Goal: Book appointment/travel/reservation

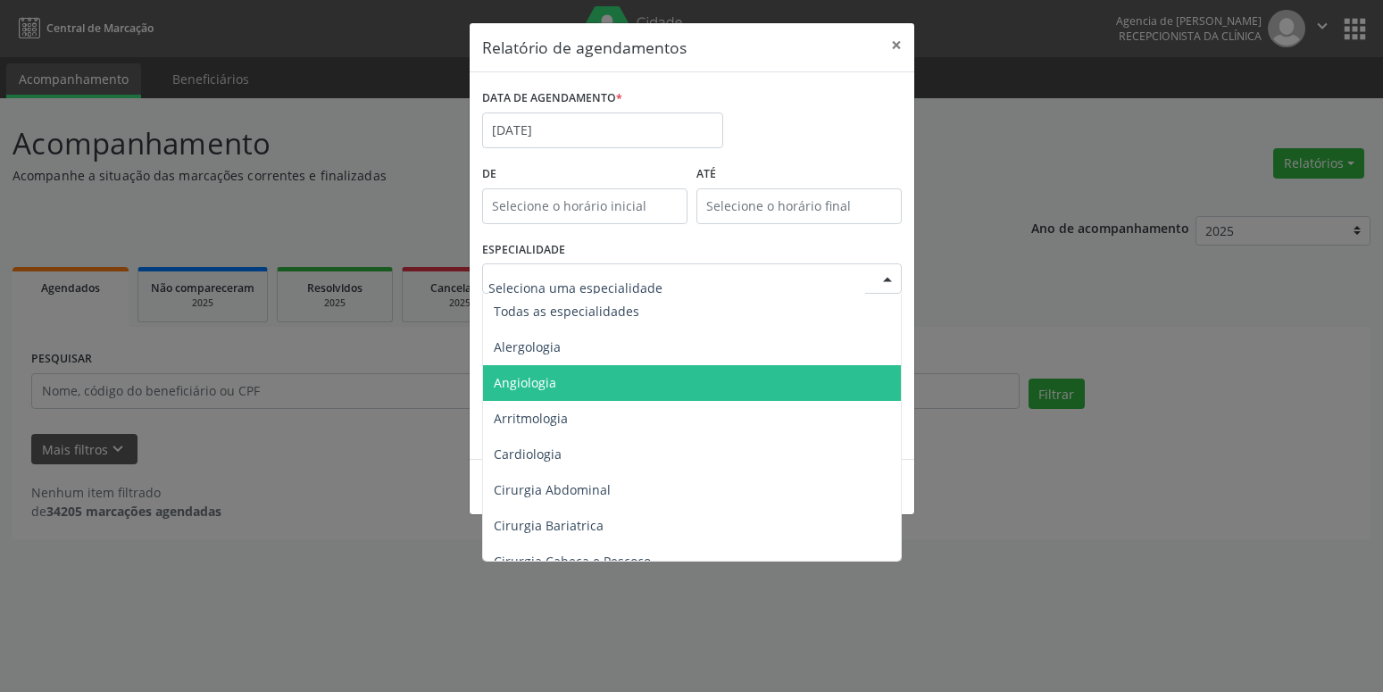
click at [545, 387] on span "Angiologia" at bounding box center [525, 382] width 62 height 17
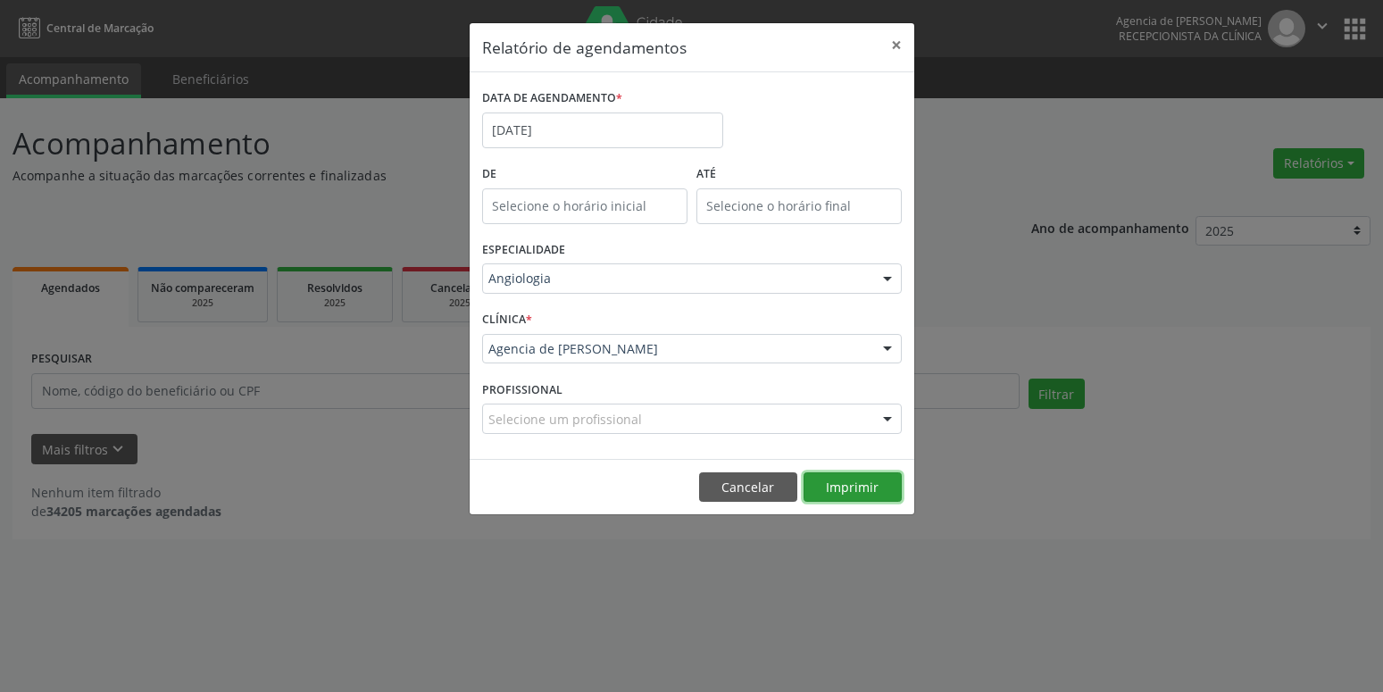
click at [842, 488] on button "Imprimir" at bounding box center [852, 487] width 98 height 30
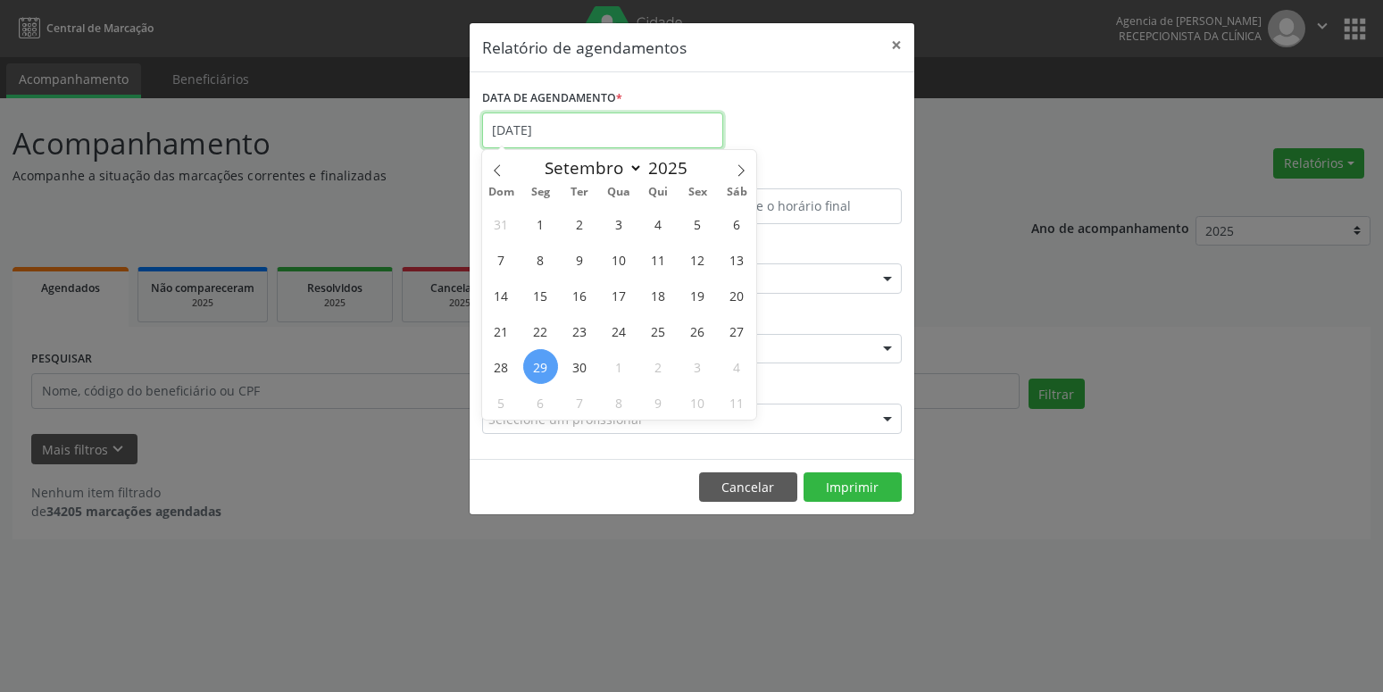
click at [556, 129] on input "[DATE]" at bounding box center [602, 130] width 241 height 36
click at [501, 168] on icon at bounding box center [497, 170] width 12 height 12
select select "7"
click at [703, 370] on span "29" at bounding box center [697, 366] width 35 height 35
type input "29/08/2025"
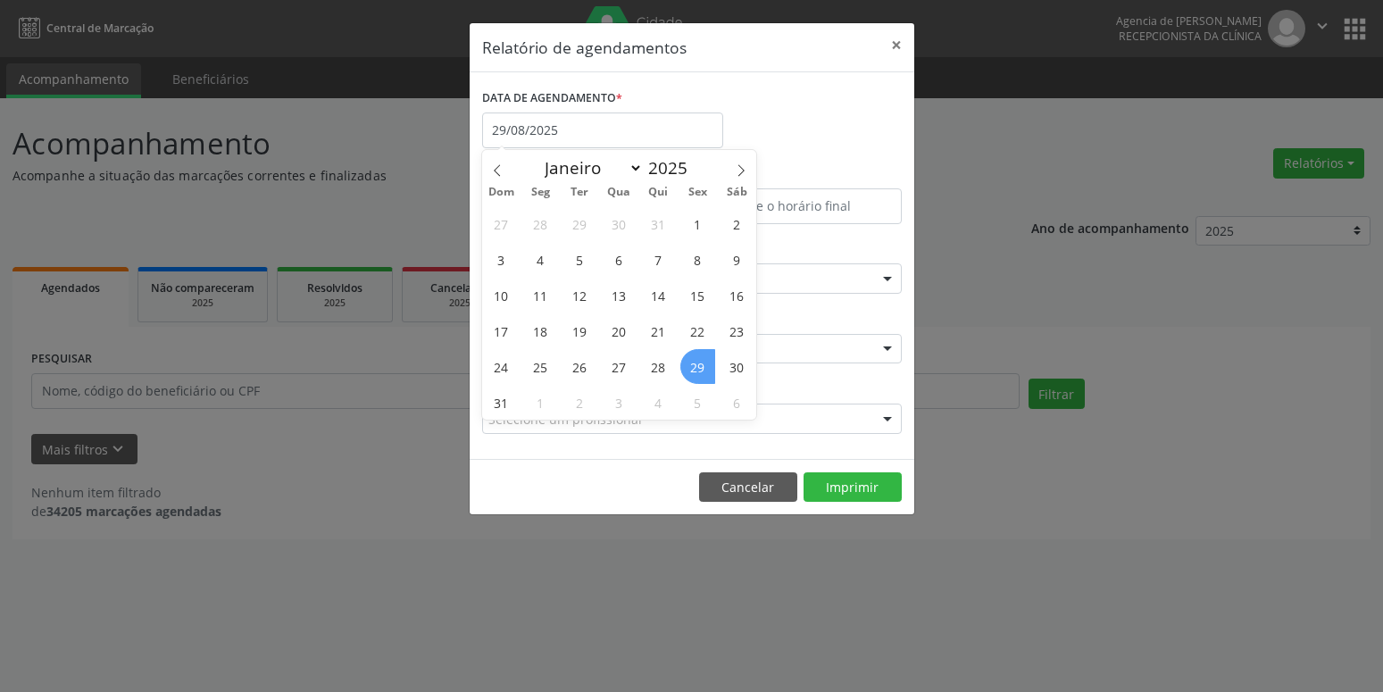
click at [703, 370] on span "29" at bounding box center [697, 366] width 35 height 35
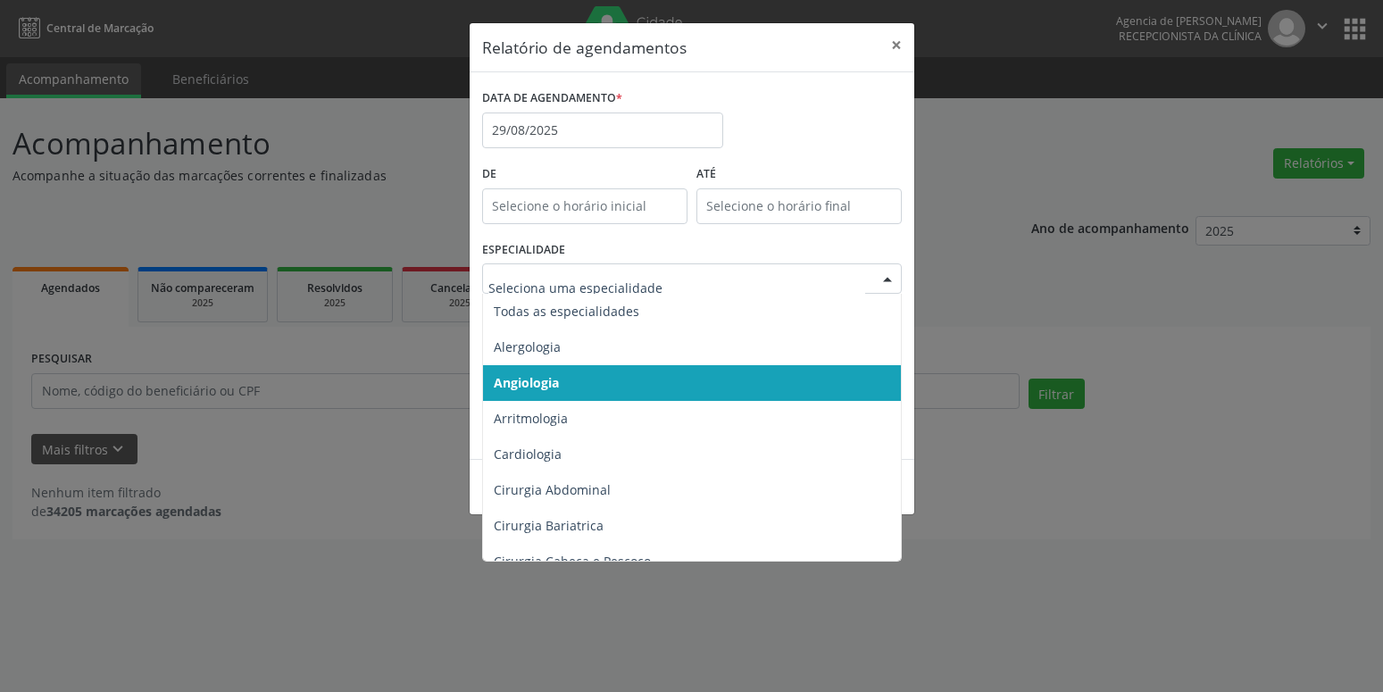
click at [629, 388] on span "Angiologia" at bounding box center [693, 383] width 420 height 36
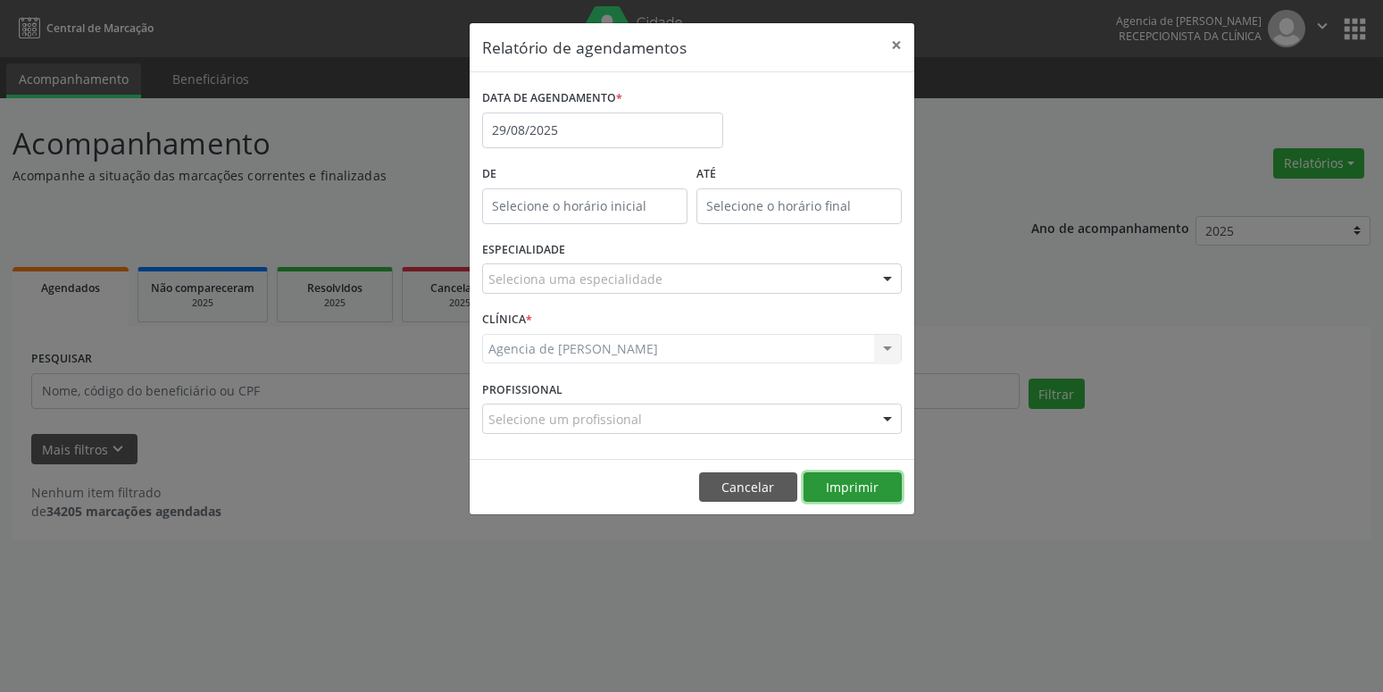
click at [823, 480] on button "Imprimir" at bounding box center [852, 487] width 98 height 30
click at [641, 133] on input "29/08/2025" at bounding box center [602, 130] width 241 height 36
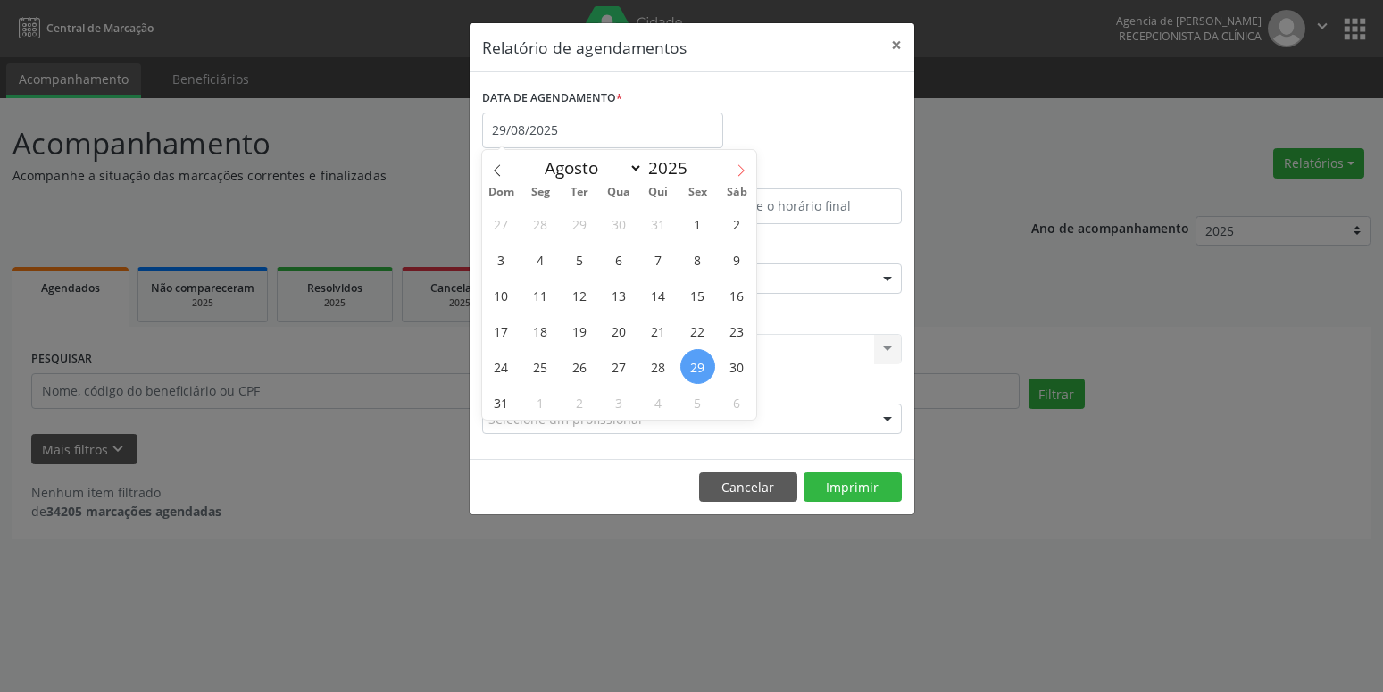
click at [740, 167] on icon at bounding box center [741, 170] width 6 height 12
click at [737, 176] on icon at bounding box center [741, 170] width 12 height 12
click at [494, 171] on icon at bounding box center [497, 170] width 12 height 12
select select "8"
click at [534, 221] on span "1" at bounding box center [540, 223] width 35 height 35
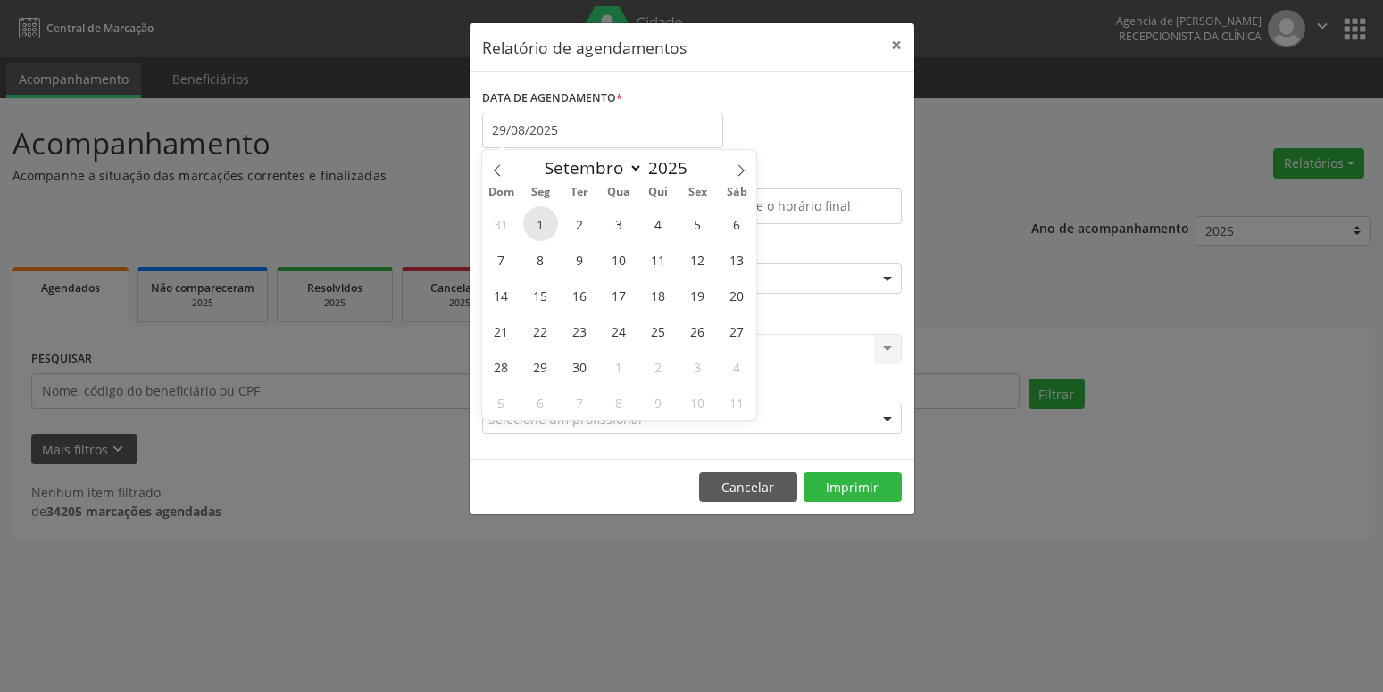
type input "[DATE]"
click at [537, 229] on span "1" at bounding box center [540, 223] width 35 height 35
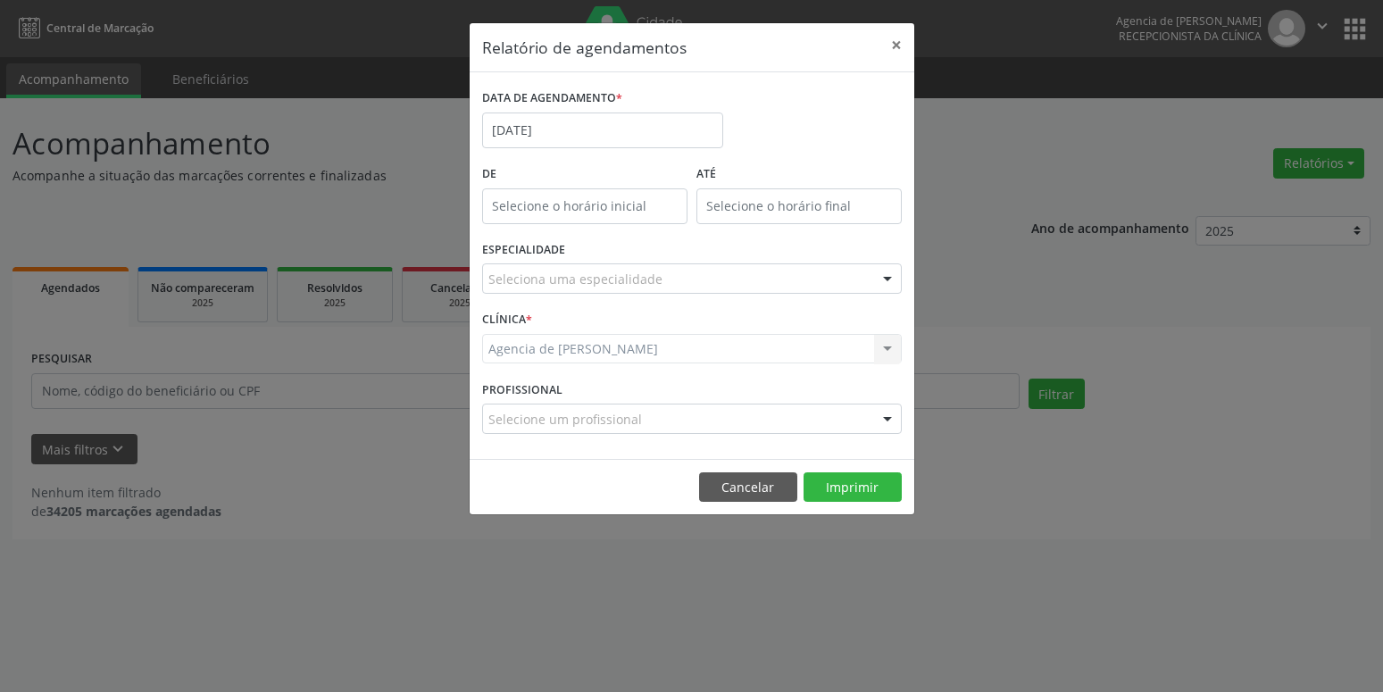
click at [670, 281] on div "Seleciona uma especialidade" at bounding box center [692, 278] width 420 height 30
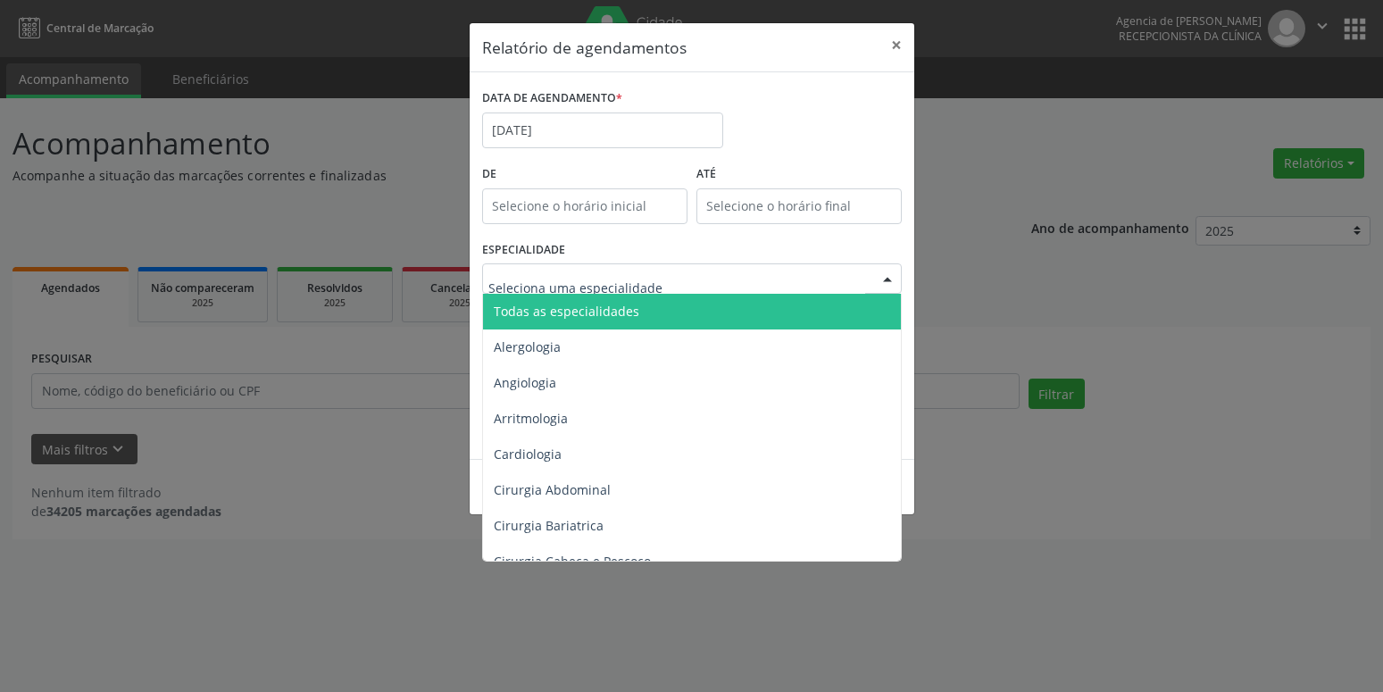
click at [642, 308] on span "Todas as especialidades" at bounding box center [693, 312] width 420 height 36
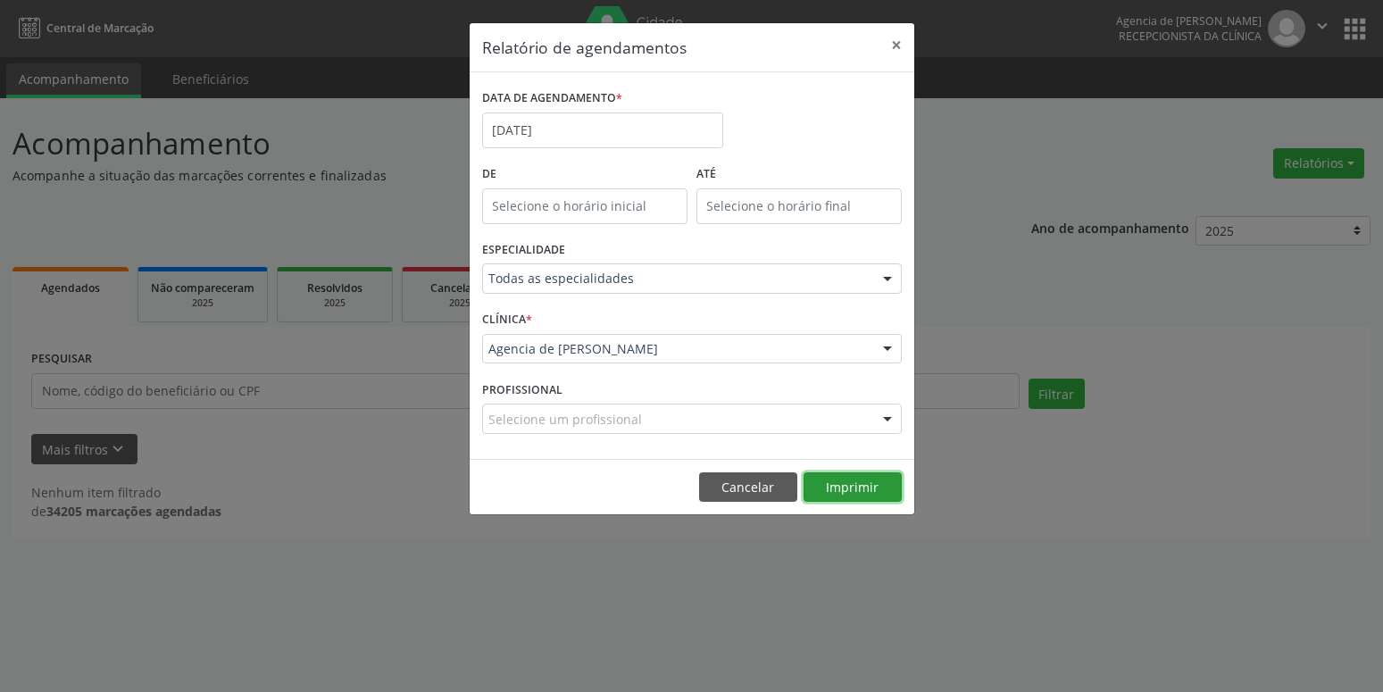
click at [849, 494] on button "Imprimir" at bounding box center [852, 487] width 98 height 30
click at [615, 123] on input "[DATE]" at bounding box center [602, 130] width 241 height 36
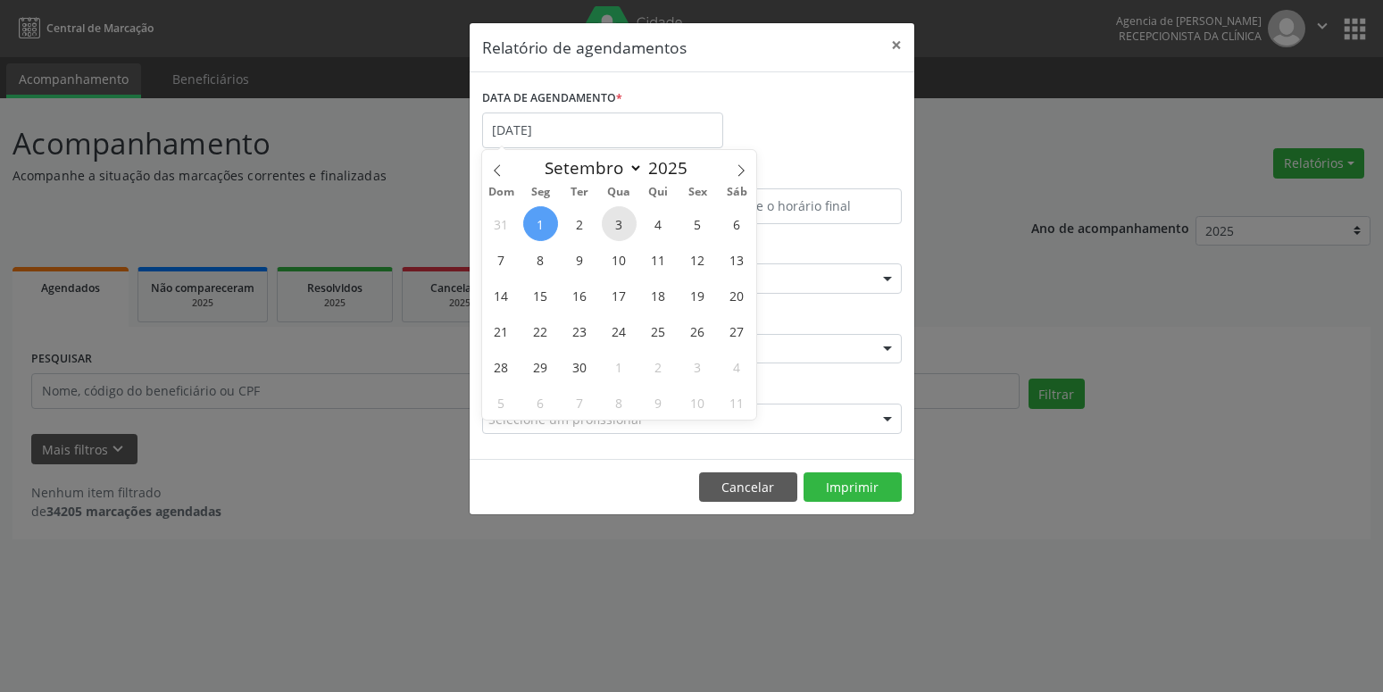
click at [612, 218] on span "3" at bounding box center [619, 223] width 35 height 35
type input "[DATE]"
click at [612, 218] on span "3" at bounding box center [619, 223] width 35 height 35
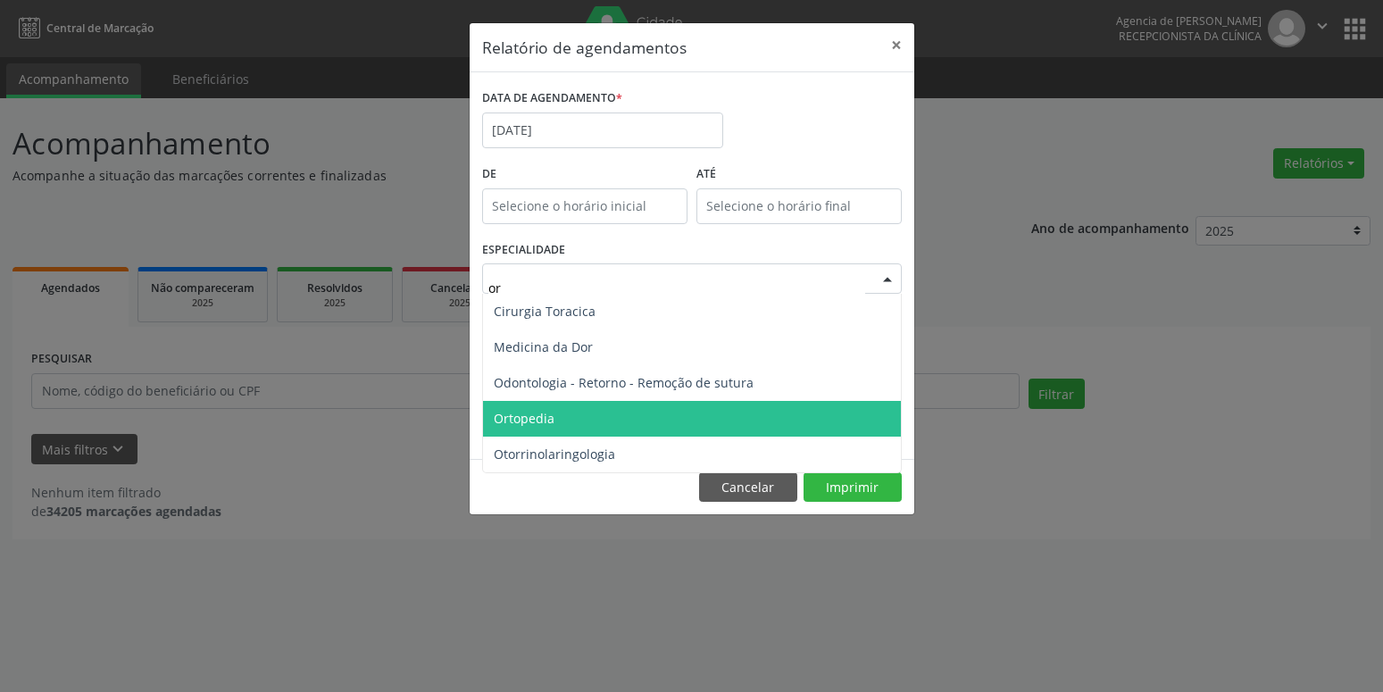
type input "ort"
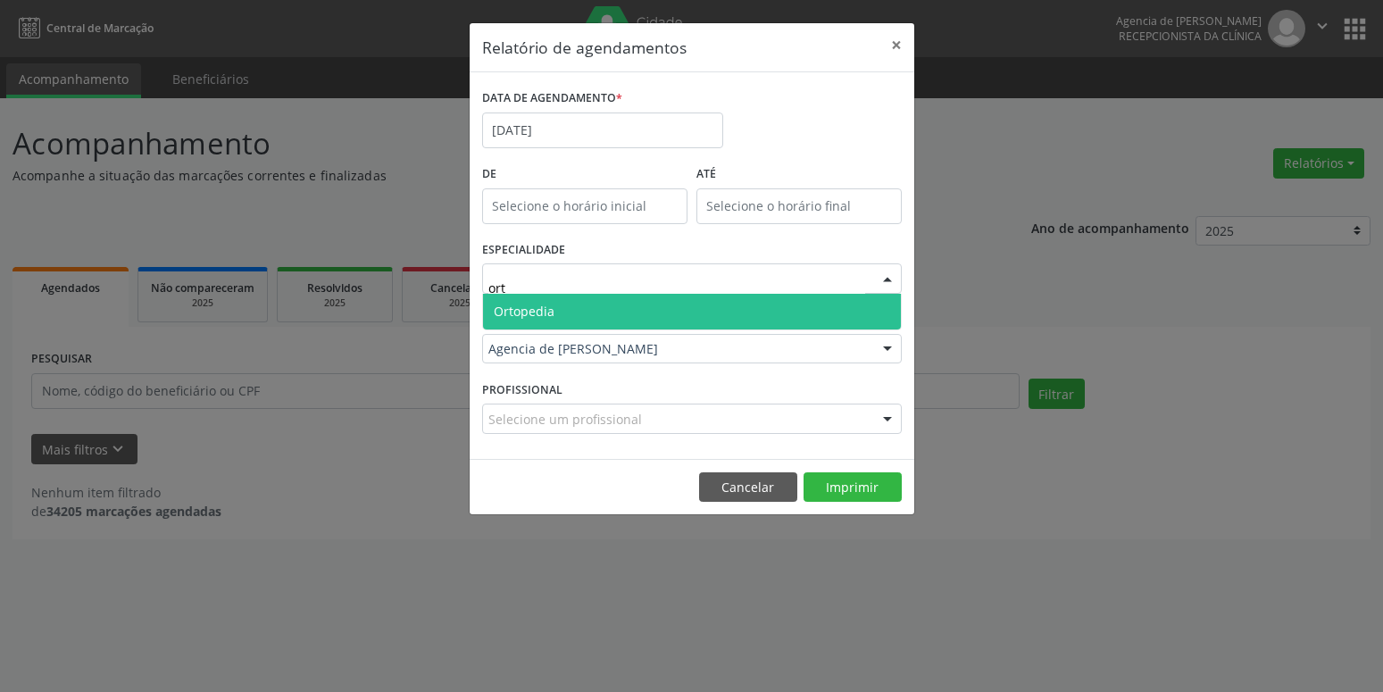
click at [570, 310] on span "Ortopedia" at bounding box center [692, 312] width 418 height 36
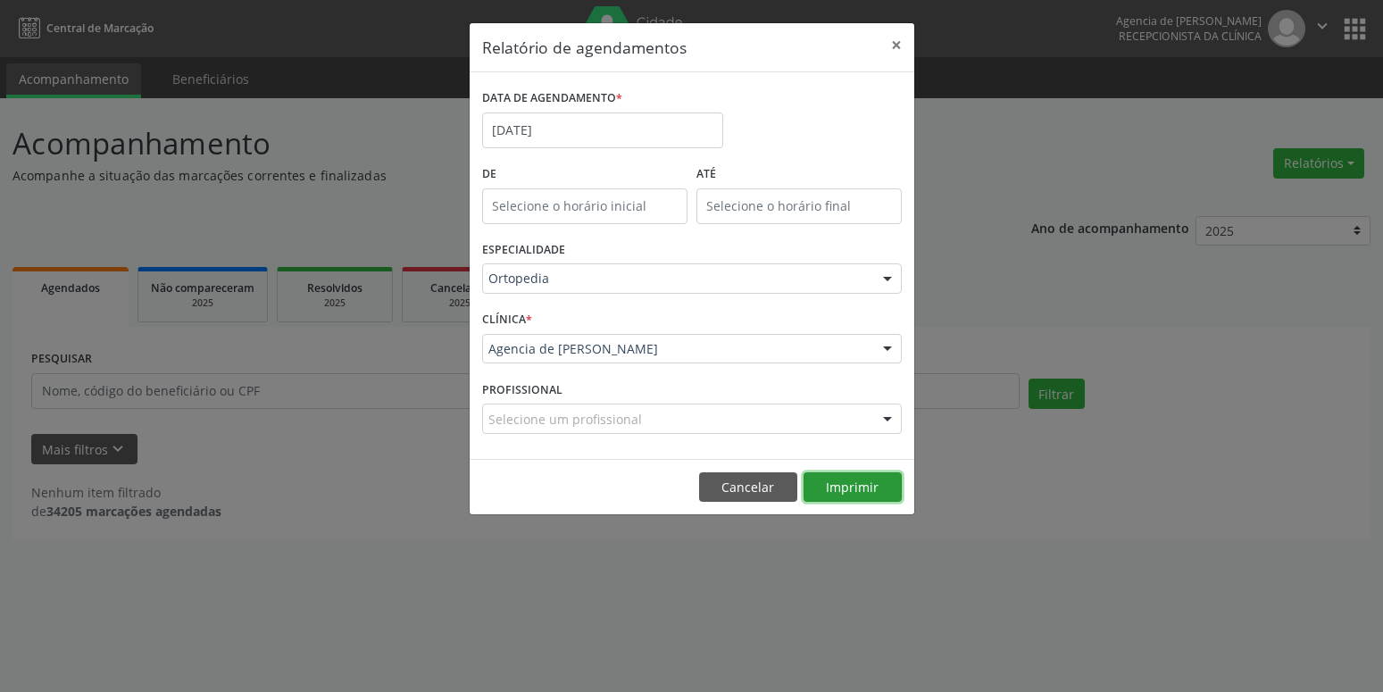
click at [834, 490] on button "Imprimir" at bounding box center [852, 487] width 98 height 30
